Goal: Transaction & Acquisition: Purchase product/service

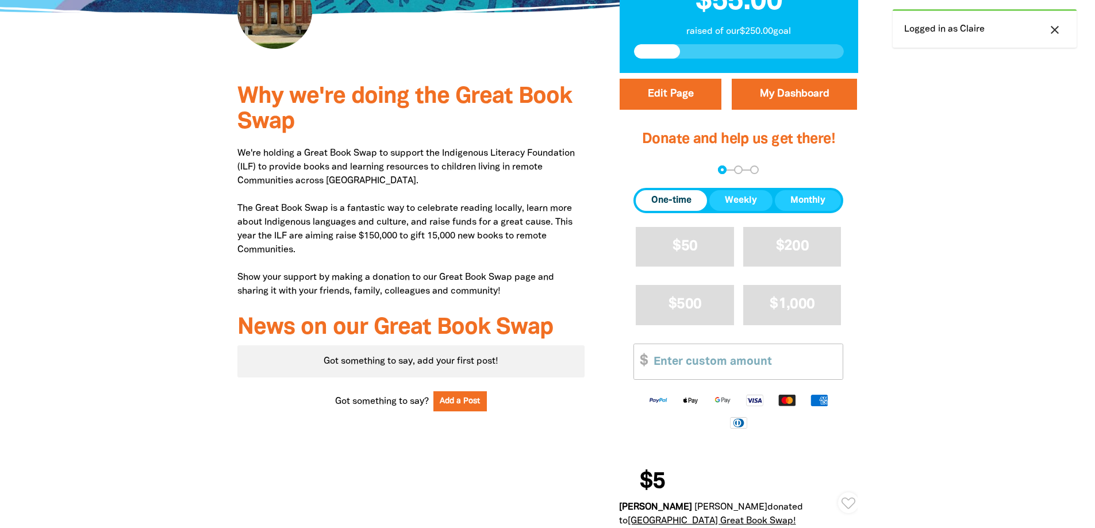
scroll to position [345, 0]
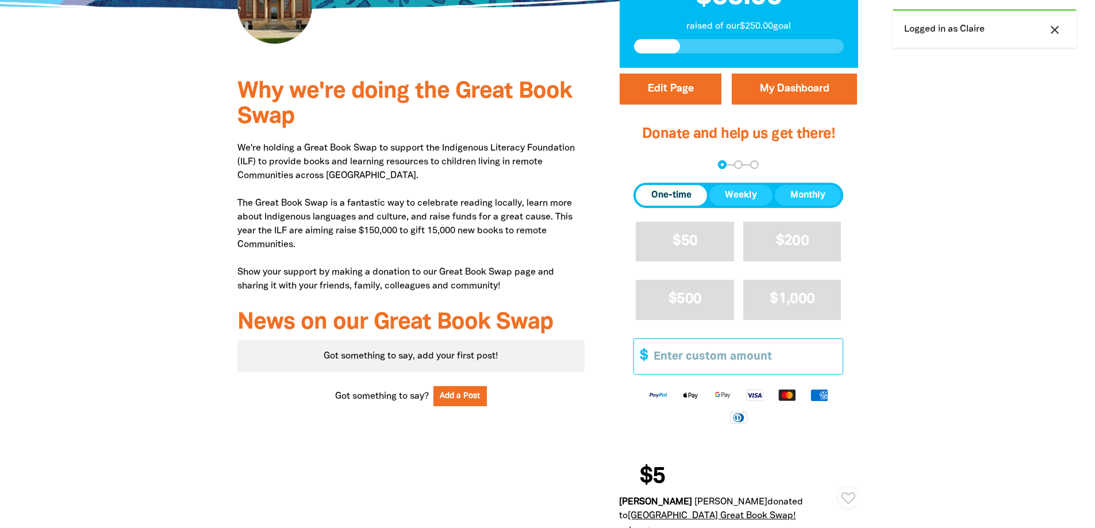
click at [705, 345] on input "Other Amount" at bounding box center [743, 356] width 197 height 35
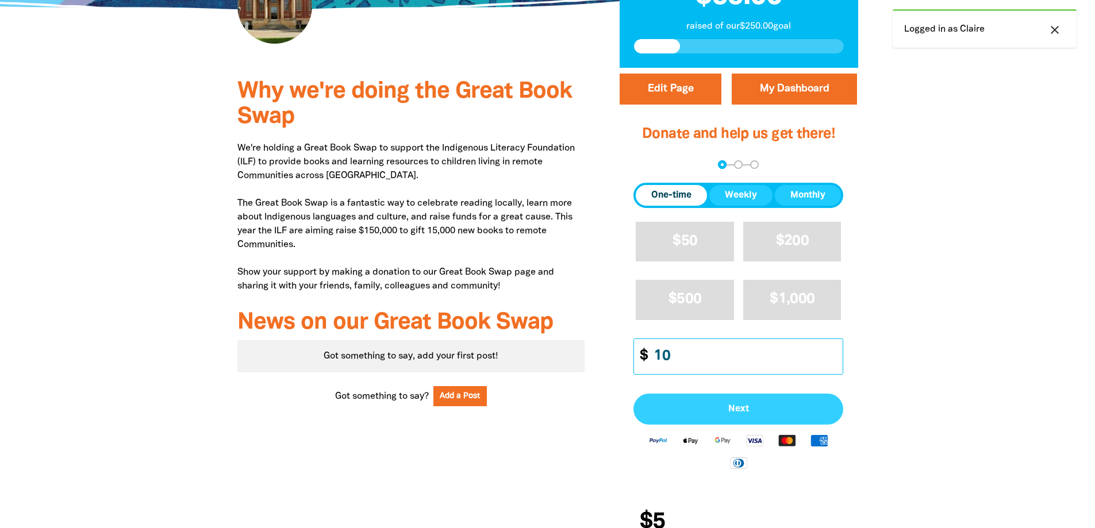
type input "10"
click at [725, 402] on button "Next" at bounding box center [738, 409] width 210 height 31
select select "AU"
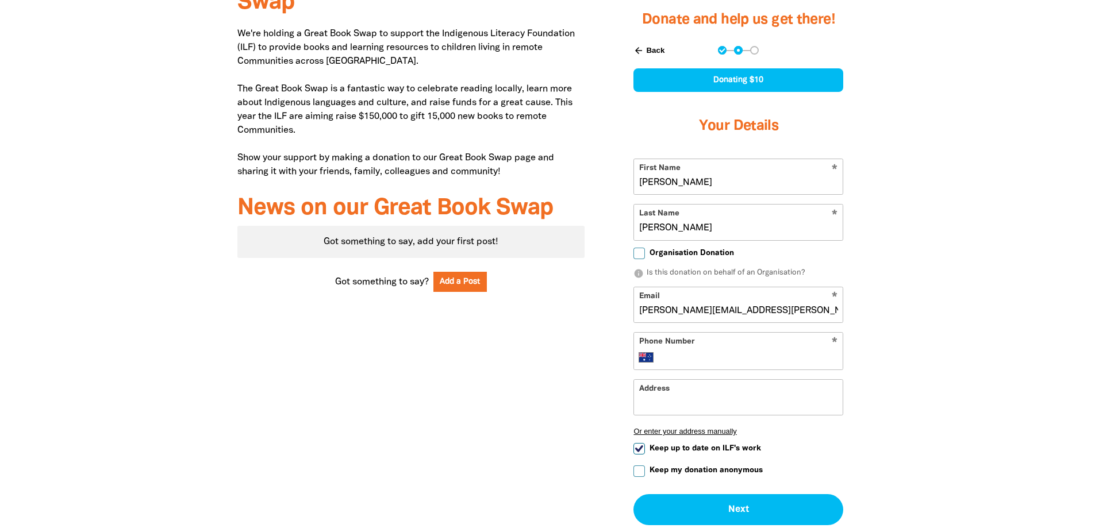
scroll to position [460, 0]
click at [778, 353] on input "Phone Number" at bounding box center [750, 357] width 176 height 14
type input "0434 972 469"
type input "[STREET_ADDRESS]"
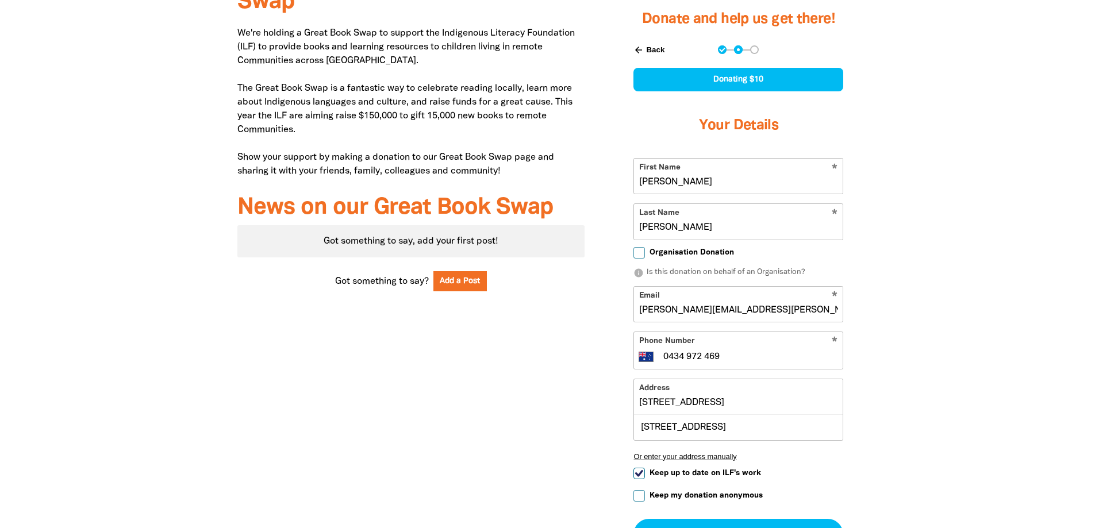
drag, startPoint x: 754, startPoint y: 399, endPoint x: 585, endPoint y: 413, distance: 169.5
click at [585, 413] on div "Why we're doing the Great Book Swap We're holding a Great Book Swap to support …" at bounding box center [548, 309] width 690 height 712
click at [964, 332] on div at bounding box center [547, 309] width 1095 height 712
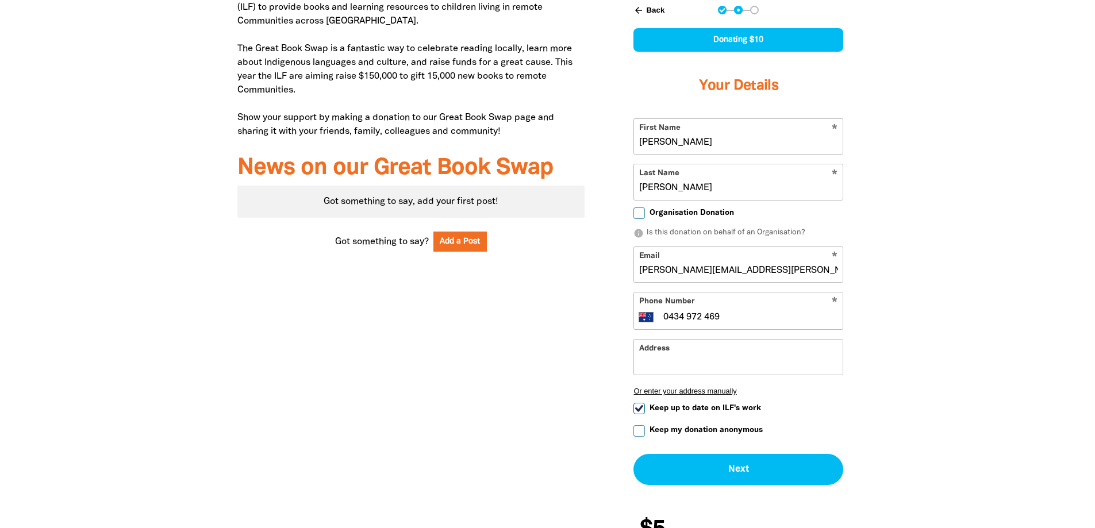
scroll to position [517, 0]
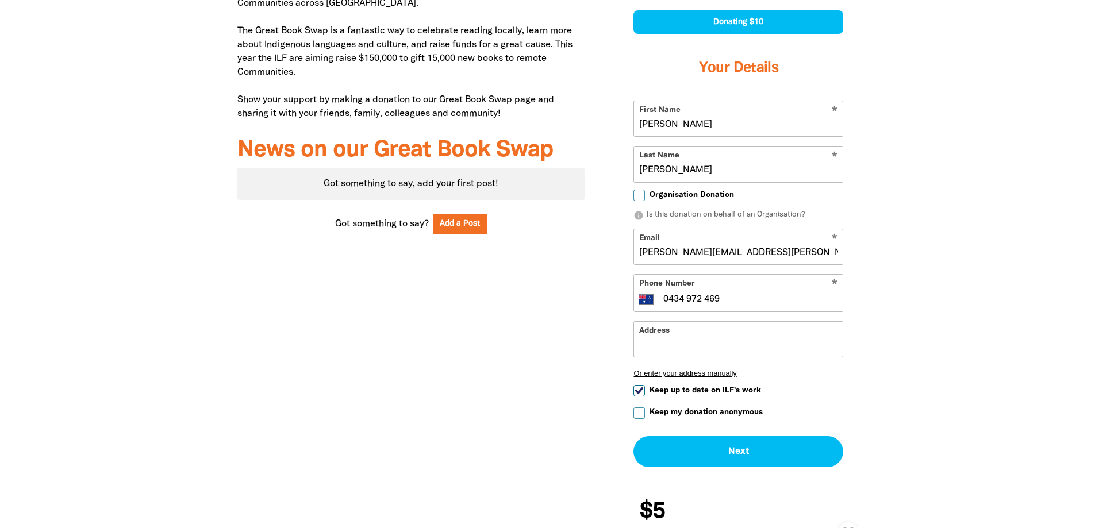
click at [641, 414] on input "Keep my donation anonymous" at bounding box center [638, 413] width 11 height 11
checkbox input "true"
click at [639, 391] on input "Keep up to date on ILF's work" at bounding box center [638, 390] width 11 height 11
checkbox input "false"
click at [691, 451] on button "Next chevron_right" at bounding box center [738, 451] width 210 height 31
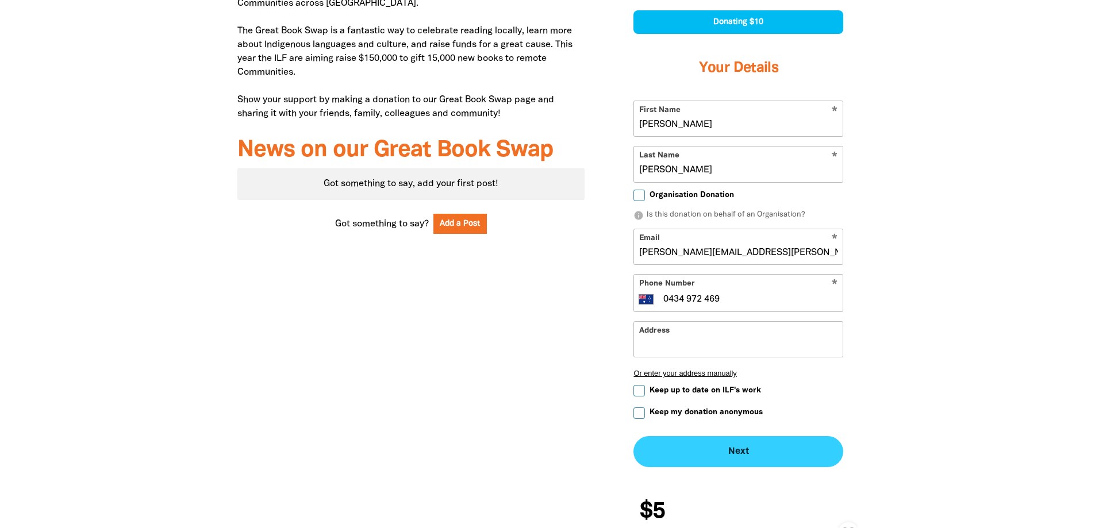
checkbox input "false"
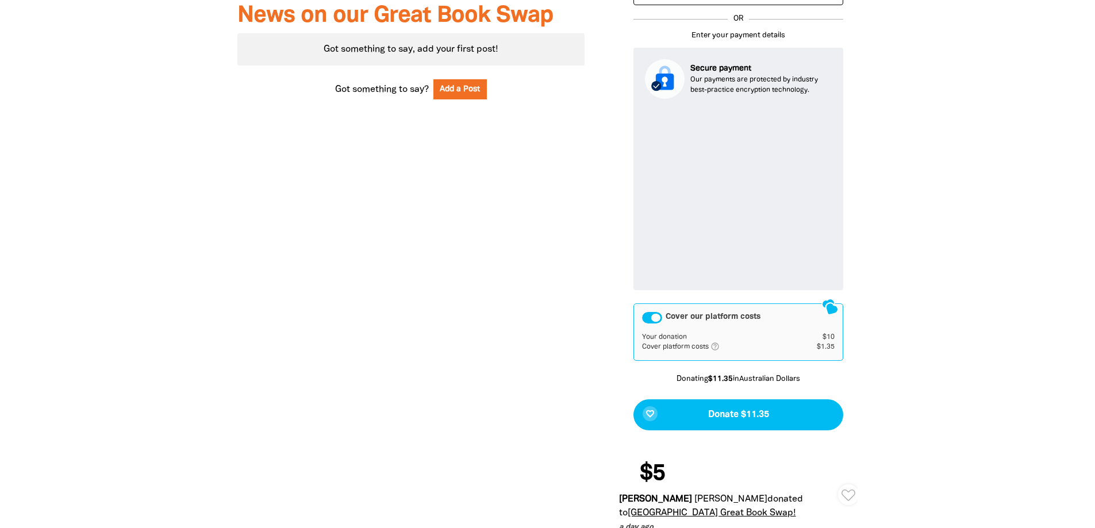
scroll to position [653, 0]
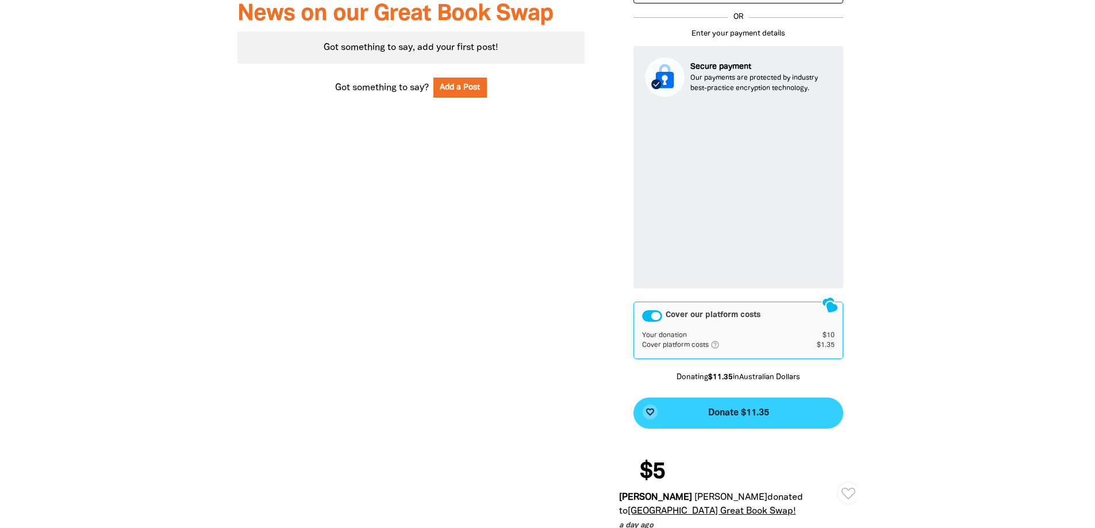
click at [768, 413] on span "Donate $11.35" at bounding box center [738, 413] width 61 height 9
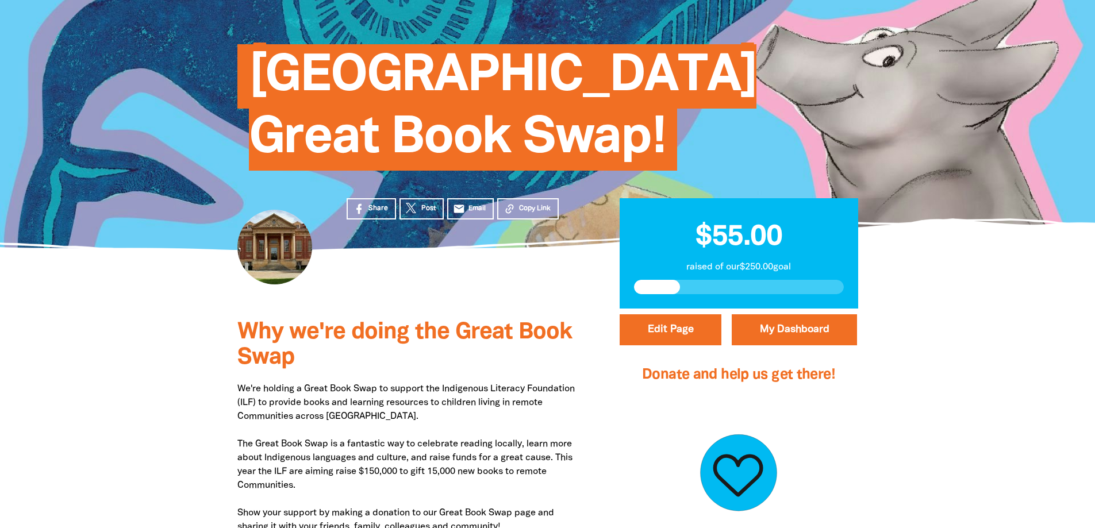
scroll to position [130, 0]
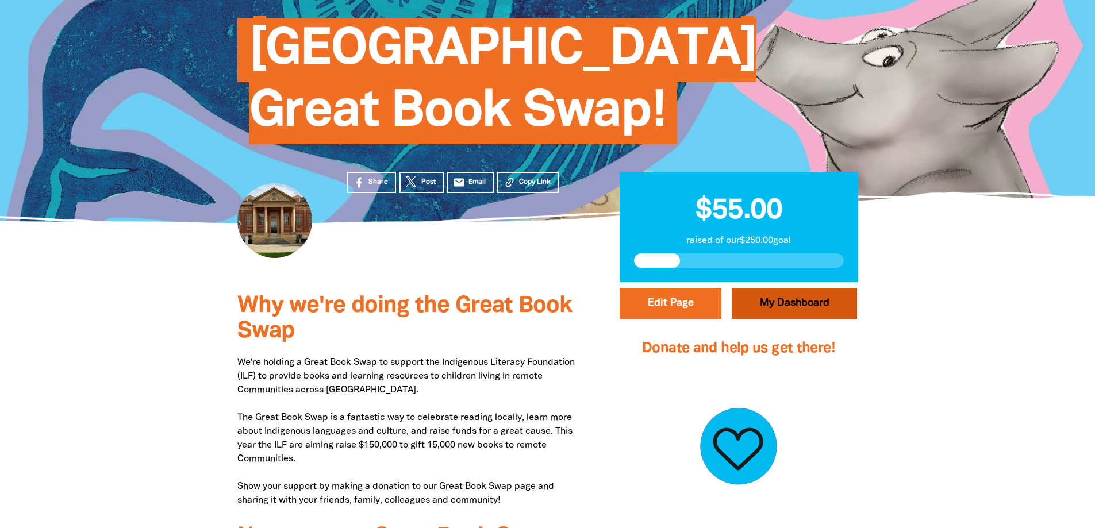
click at [840, 310] on link "My Dashboard" at bounding box center [794, 303] width 125 height 31
